Goal: Task Accomplishment & Management: Complete application form

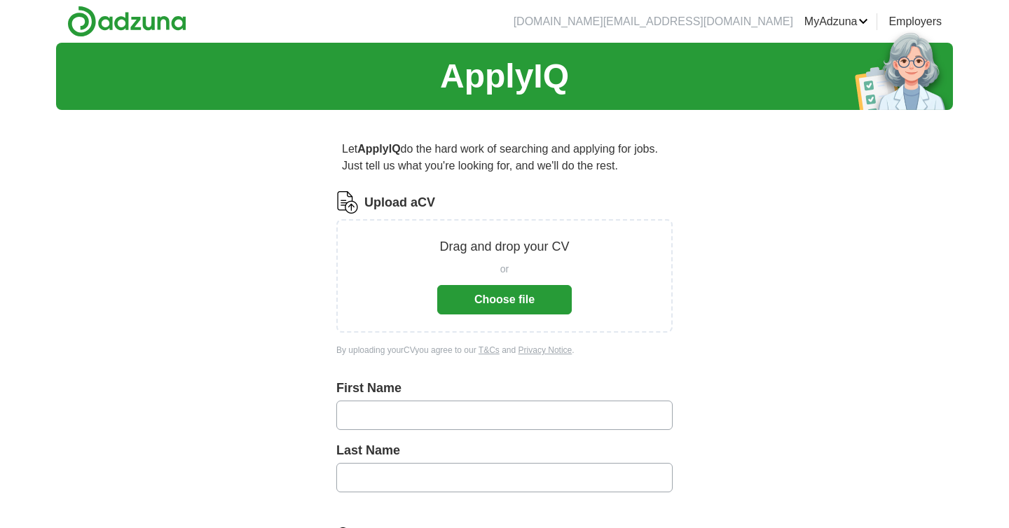
click at [496, 219] on div "Drag and drop your CV or Choose file" at bounding box center [504, 276] width 336 height 114
